Goal: Check status: Check status

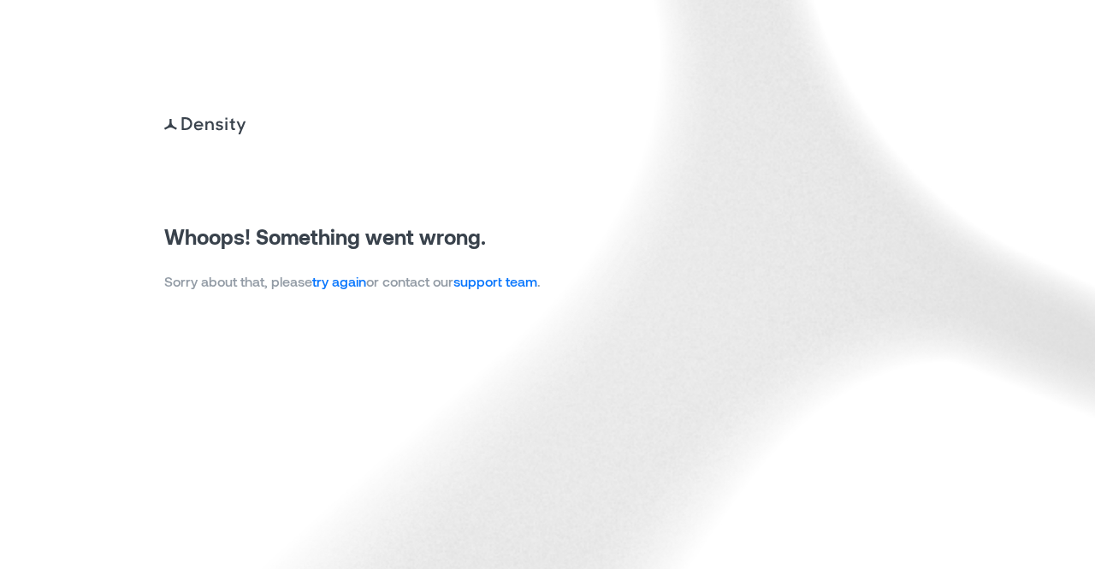
click at [327, 271] on p "Sorry about that, please try again or contact our support team ." at bounding box center [352, 281] width 376 height 21
click at [342, 286] on link "try again" at bounding box center [339, 281] width 54 height 16
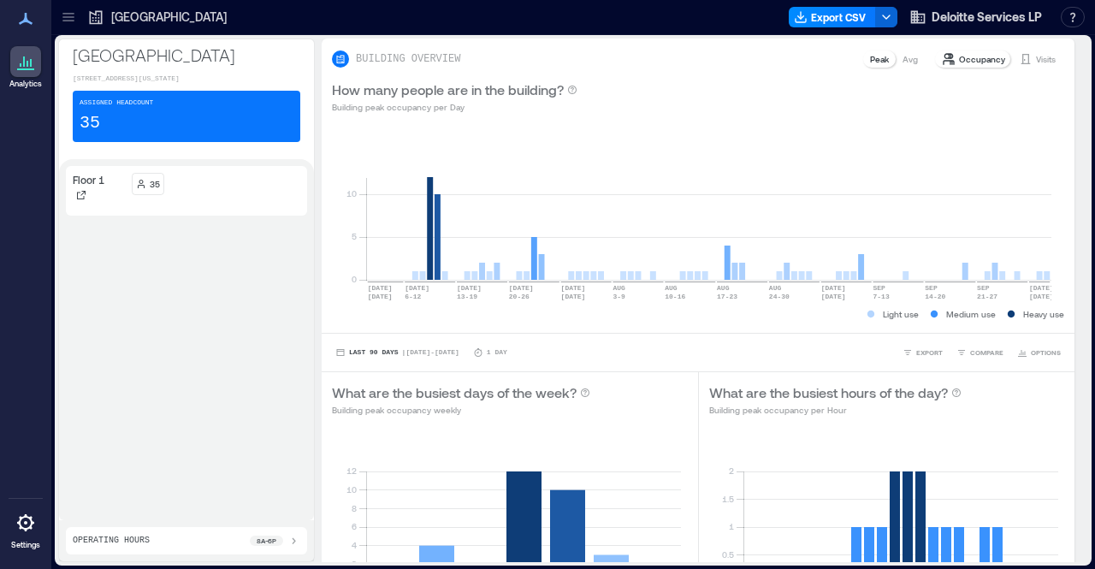
click at [65, 18] on icon at bounding box center [68, 17] width 17 height 17
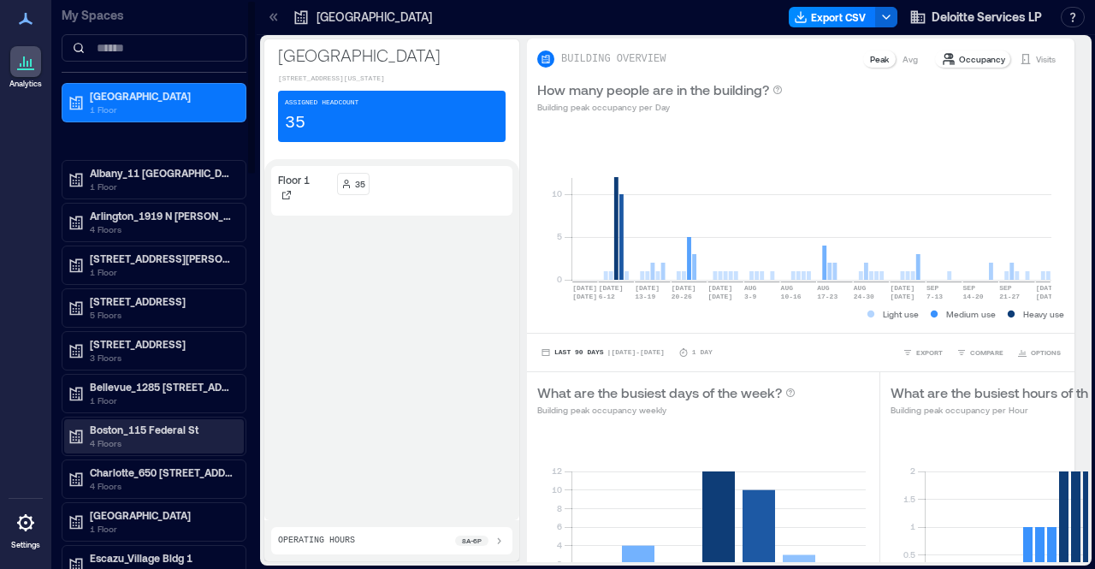
click at [167, 436] on p "4 Floors" at bounding box center [162, 443] width 144 height 14
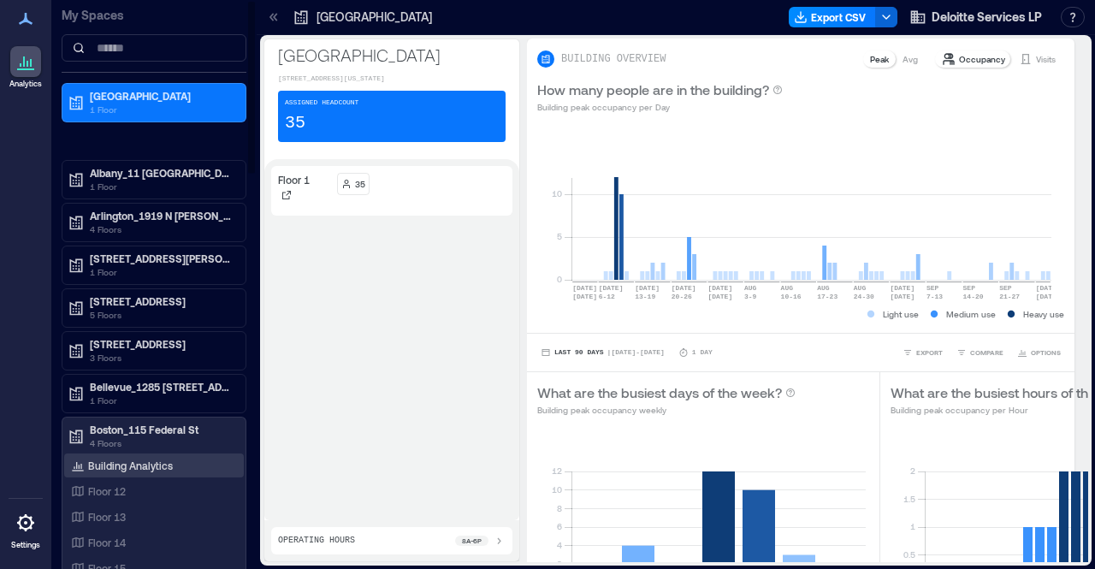
click at [154, 458] on p "Building Analytics" at bounding box center [130, 465] width 85 height 14
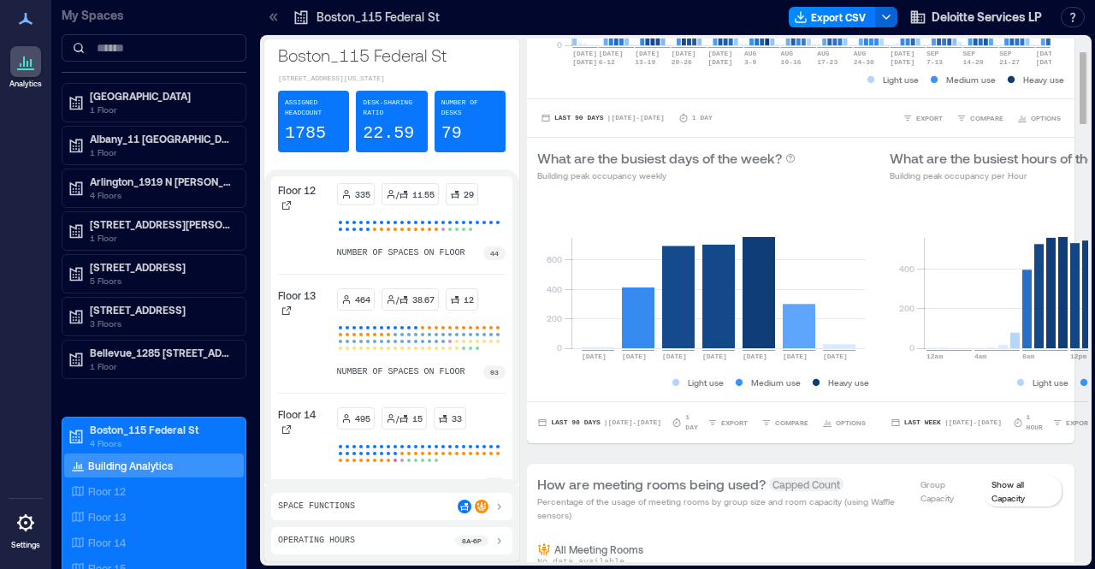
scroll to position [257, 0]
